Goal: Check status

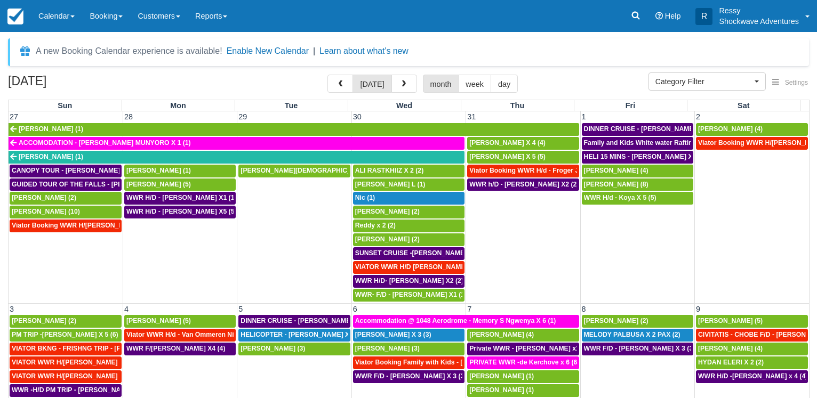
select select
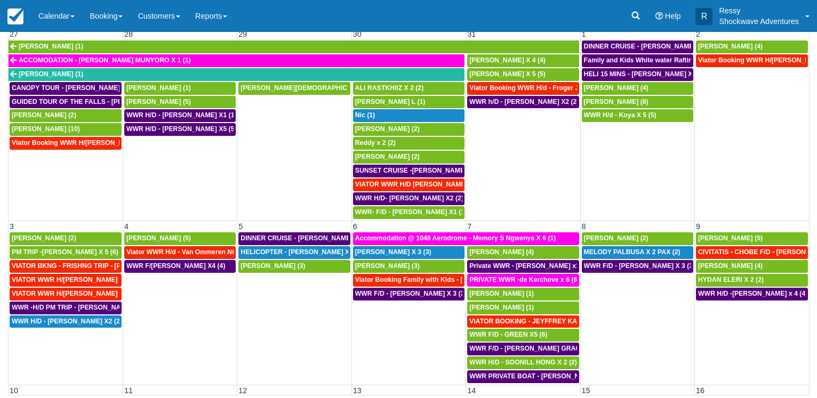
scroll to position [559, 0]
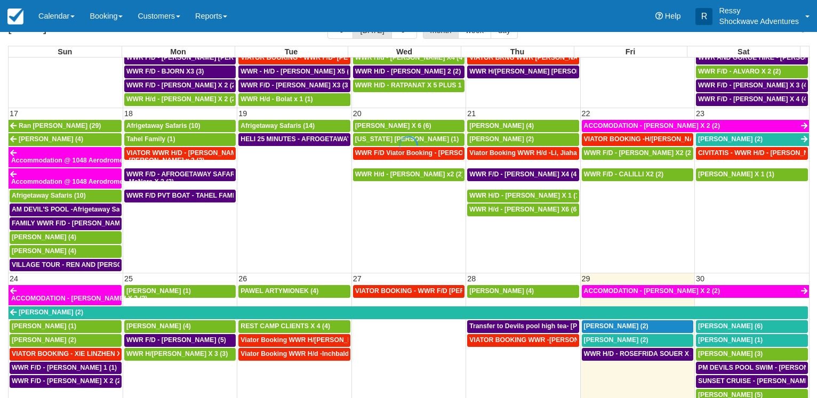
scroll to position [83, 0]
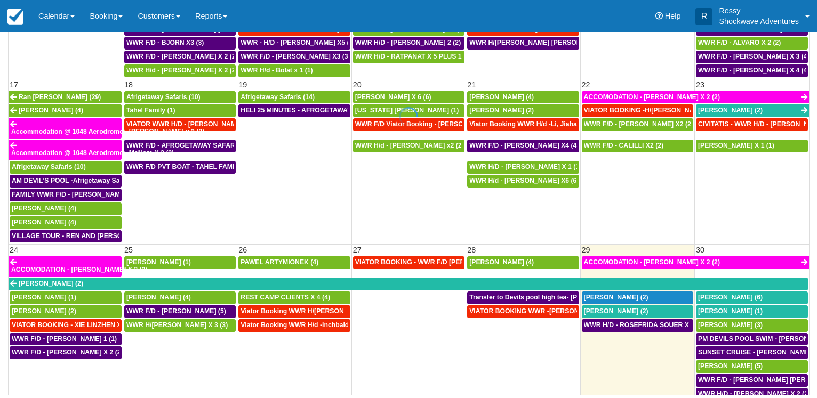
select select
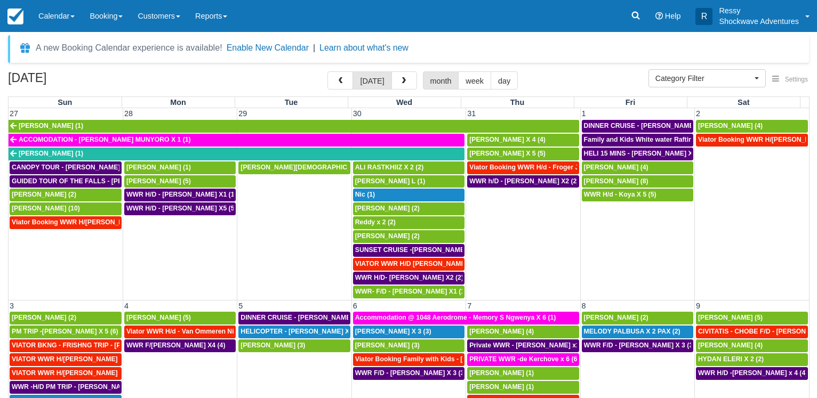
scroll to position [0, 0]
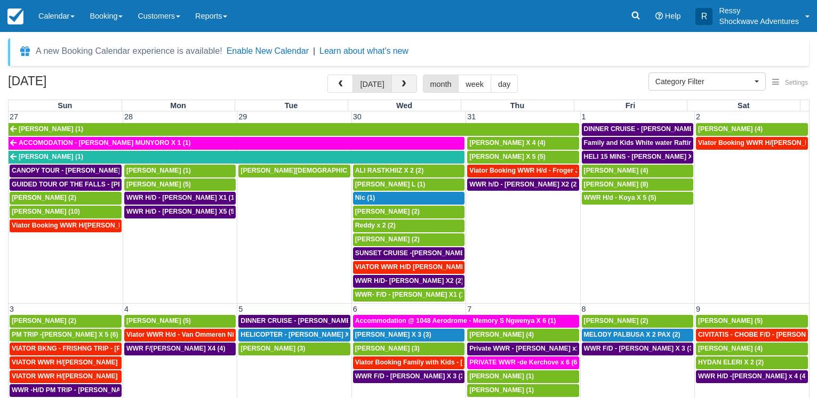
click at [402, 81] on button "button" at bounding box center [404, 84] width 26 height 18
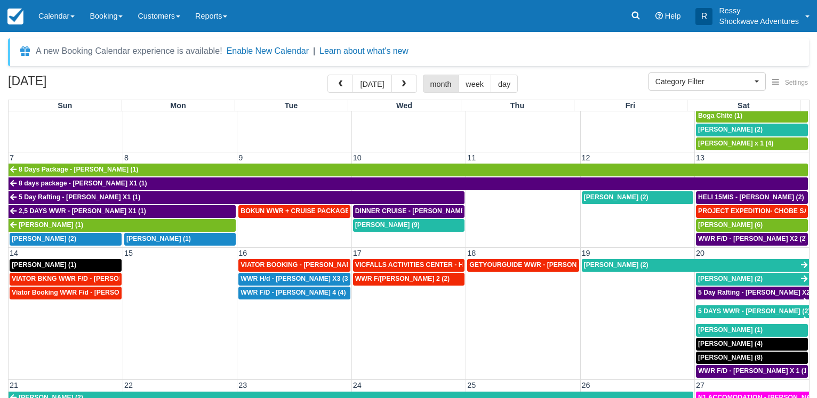
scroll to position [154, 0]
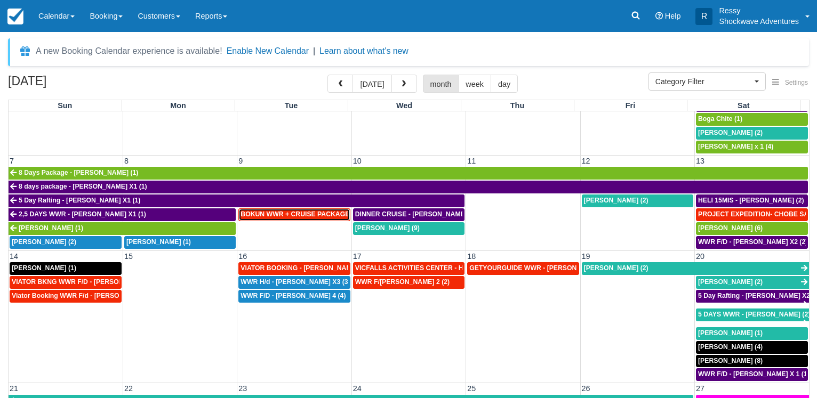
click at [270, 211] on span "BOKUN WWR + CRUISE PACKAGE - Janet South X 2 (2)" at bounding box center [346, 214] width 211 height 7
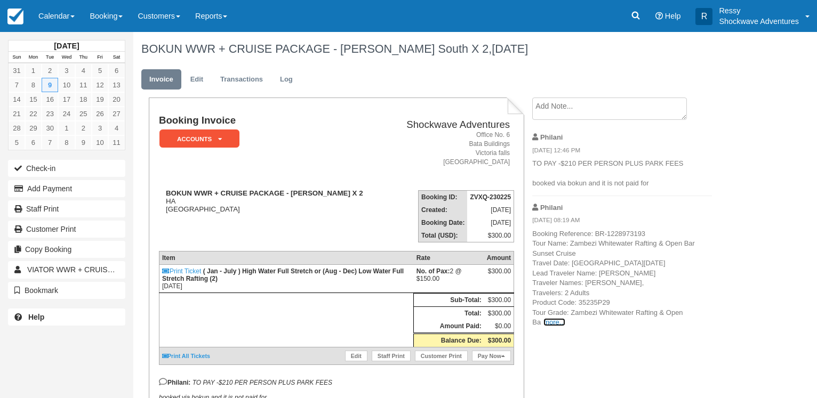
click at [549, 321] on link "more..." at bounding box center [553, 322] width 21 height 8
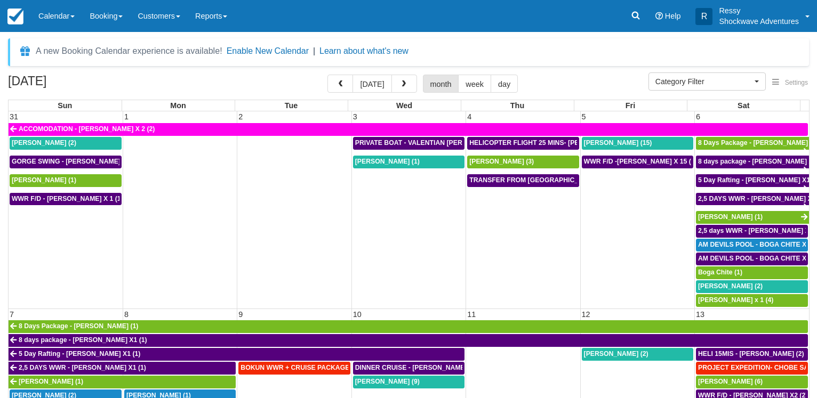
select select
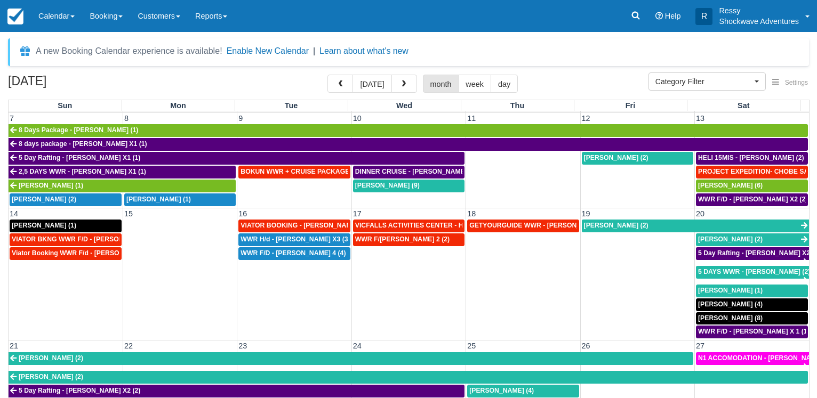
scroll to position [195, 0]
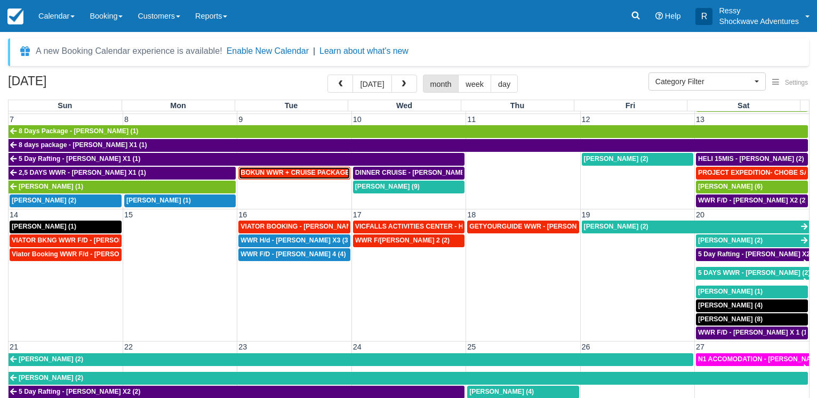
click at [278, 172] on span "BOKUN WWR + CRUISE PACKAGE - Janet South X 2 (2)" at bounding box center [346, 172] width 211 height 7
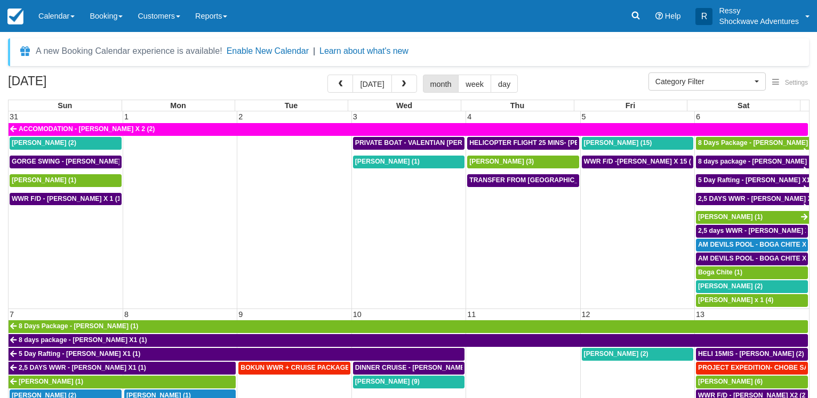
select select
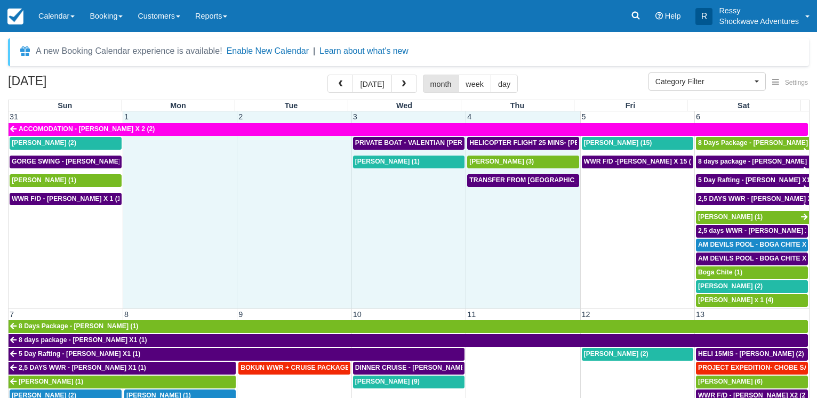
drag, startPoint x: 134, startPoint y: 157, endPoint x: 512, endPoint y: 241, distance: 386.9
click at [512, 241] on tbody "ACCOMODATION - Elio De Michiel X 2 (2) Brad Sheer (2) PRIVATE BOAT - VALENTIAN …" at bounding box center [409, 215] width 800 height 185
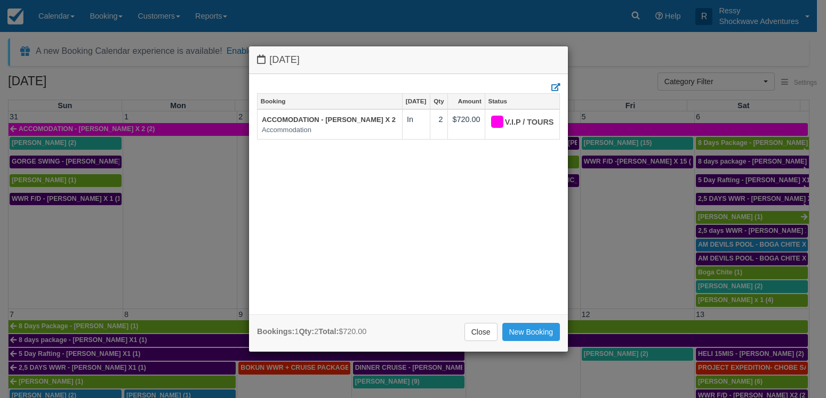
click at [444, 239] on body "Menu Calendar Customer Inventory Month Week Day Booking Daily Manifest Daily Li…" at bounding box center [413, 199] width 826 height 398
click at [117, 234] on div "Monday September 1 2025 Booking Sep 1 Qty Amount Status ACCOMODATION - Elio De …" at bounding box center [413, 199] width 826 height 398
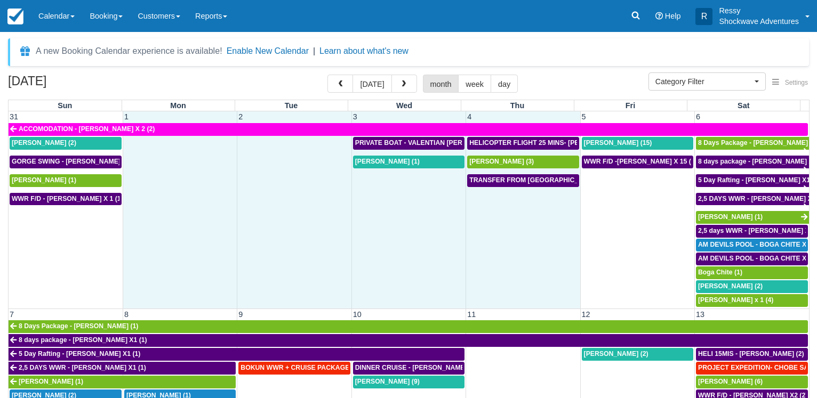
drag, startPoint x: 172, startPoint y: 231, endPoint x: 536, endPoint y: 237, distance: 364.3
click at [536, 237] on tbody "ACCOMODATION - Elio De Michiel X 2 (2) Brad Sheer (2) PRIVATE BOAT - VALENTIAN …" at bounding box center [409, 215] width 800 height 185
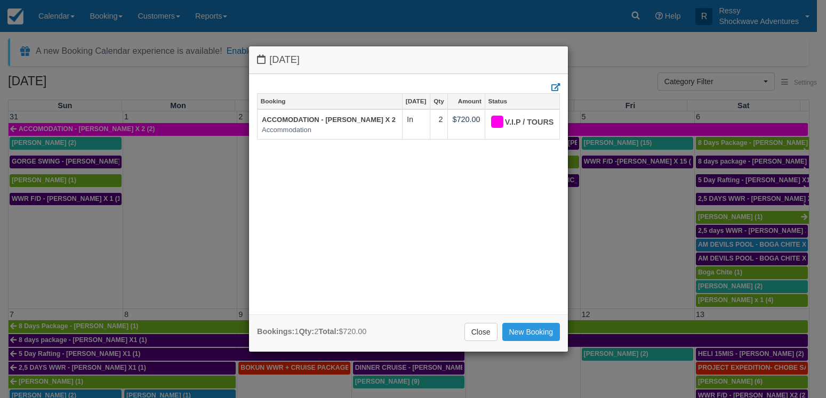
click at [170, 234] on div "Monday September 1 2025 Booking Sep 1 Qty Amount Status ACCOMODATION - Elio De …" at bounding box center [413, 199] width 826 height 398
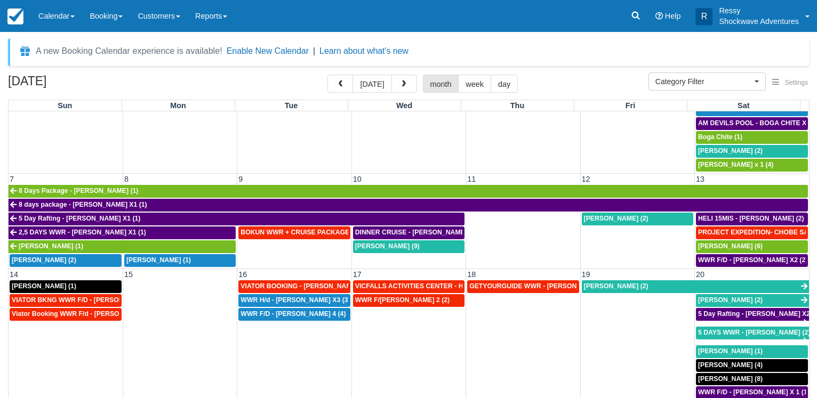
scroll to position [154, 0]
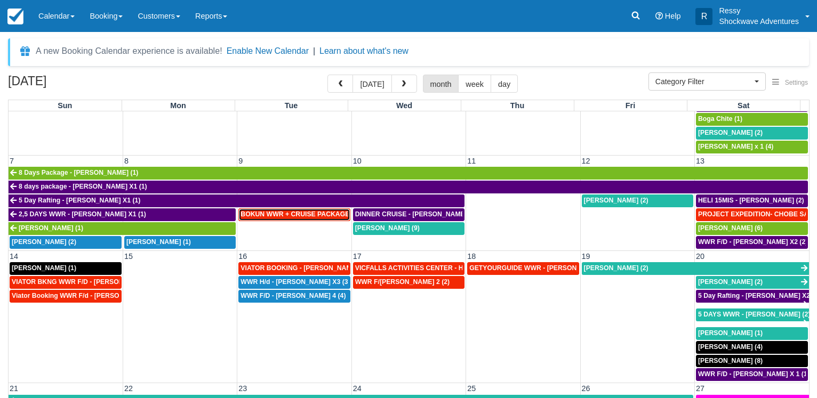
click at [310, 213] on span "BOKUN WWR + CRUISE PACKAGE - Janet South X 2 (2)" at bounding box center [346, 214] width 211 height 7
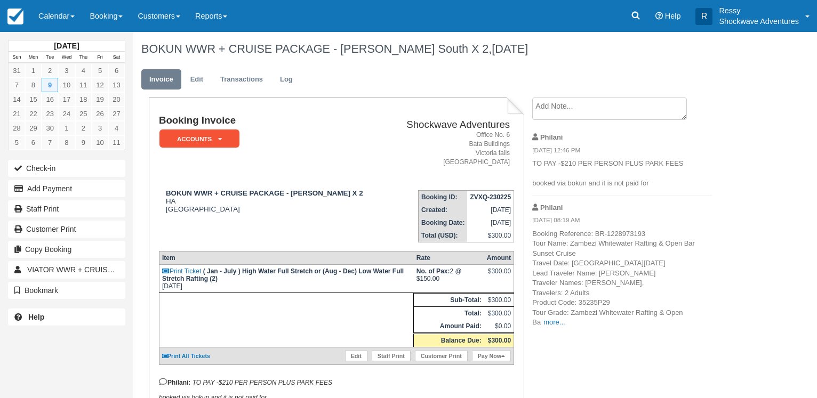
click at [554, 325] on p "Booking Reference: BR-1228973193 Tour Name: Zambezi Whitewater Rafting & Open B…" at bounding box center [622, 278] width 180 height 99
